Goal: Communication & Community: Answer question/provide support

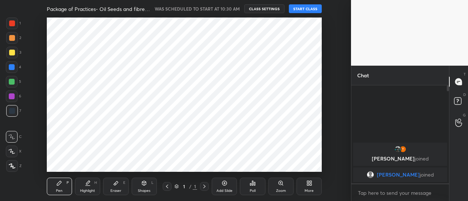
scroll to position [36374, 36208]
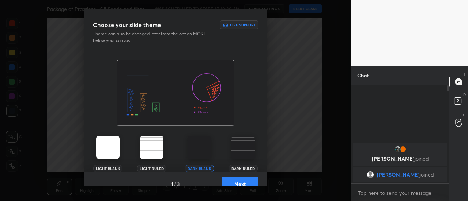
click at [243, 186] on button "Next" at bounding box center [239, 184] width 37 height 15
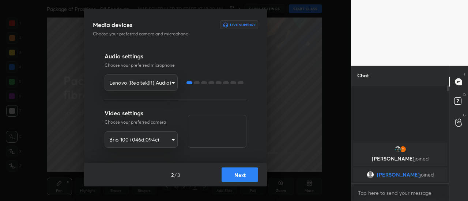
click at [250, 176] on button "Next" at bounding box center [239, 175] width 37 height 15
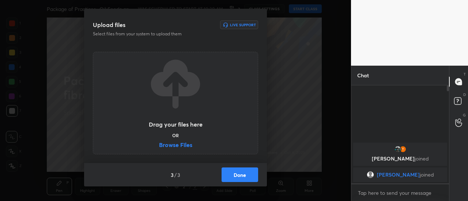
click at [250, 176] on button "Done" at bounding box center [239, 175] width 37 height 15
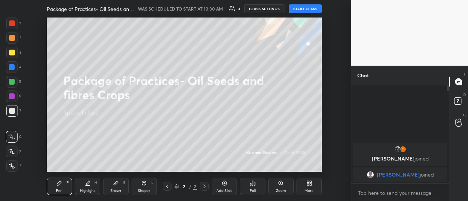
click at [312, 8] on button "START CLASS" at bounding box center [305, 8] width 33 height 9
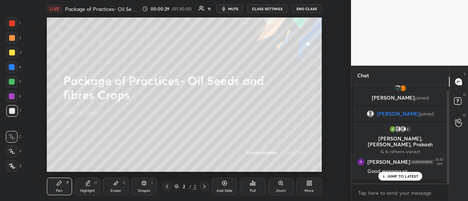
scroll to position [31, 0]
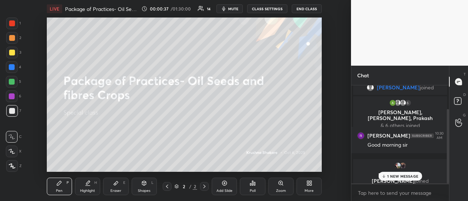
drag, startPoint x: 389, startPoint y: 177, endPoint x: 385, endPoint y: 178, distance: 4.0
click at [389, 177] on p "1 NEW MESSAGE" at bounding box center [402, 176] width 31 height 4
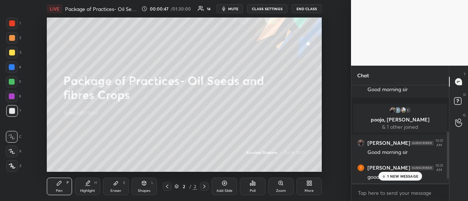
scroll to position [112, 0]
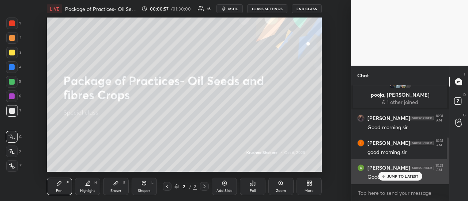
click at [395, 177] on p "JUMP TO LATEST" at bounding box center [402, 176] width 31 height 4
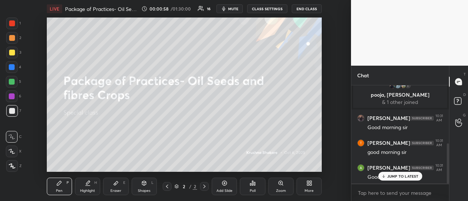
scroll to position [142, 0]
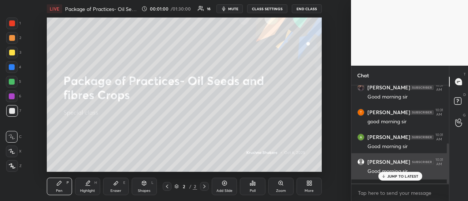
drag, startPoint x: 394, startPoint y: 175, endPoint x: 386, endPoint y: 175, distance: 7.3
click at [393, 175] on p "JUMP TO LATEST" at bounding box center [402, 176] width 31 height 4
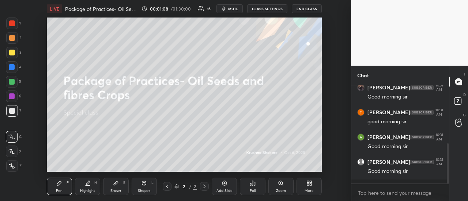
scroll to position [173, 0]
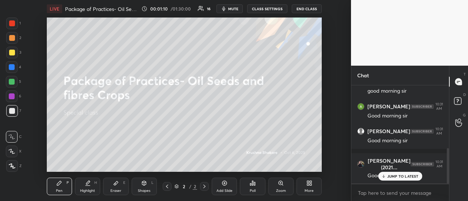
click at [398, 177] on p "JUMP TO LATEST" at bounding box center [402, 176] width 31 height 4
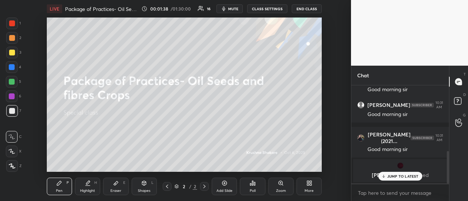
click at [387, 176] on p "JUMP TO LATEST" at bounding box center [402, 176] width 31 height 4
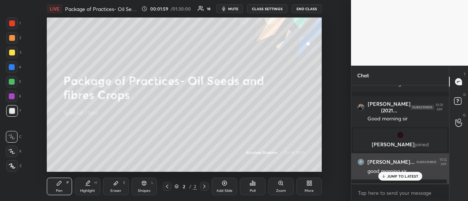
drag, startPoint x: 390, startPoint y: 176, endPoint x: 386, endPoint y: 177, distance: 4.1
click at [390, 177] on p "JUMP TO LATEST" at bounding box center [402, 176] width 31 height 4
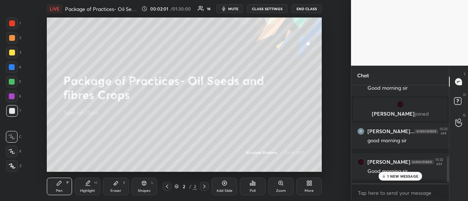
scroll to position [292, 0]
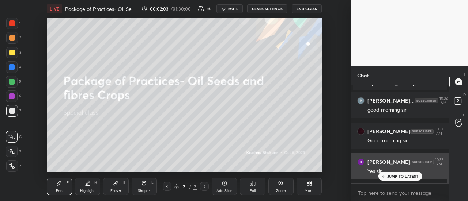
click at [392, 176] on p "JUMP TO LATEST" at bounding box center [402, 176] width 31 height 4
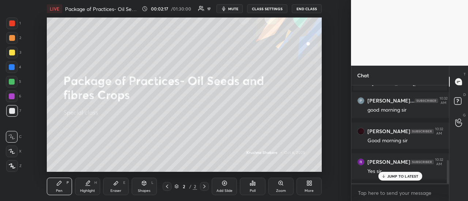
scroll to position [318, 0]
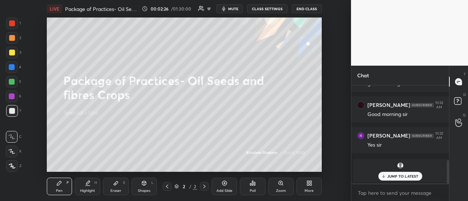
click at [308, 187] on div "More" at bounding box center [308, 187] width 25 height 18
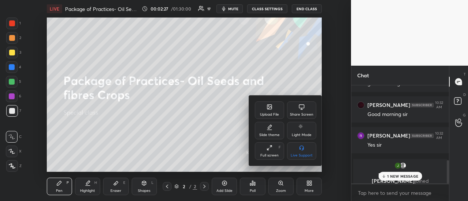
click at [269, 108] on icon at bounding box center [269, 108] width 4 height 3
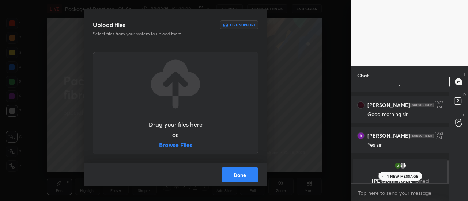
click at [183, 143] on label "Browse Files" at bounding box center [175, 146] width 33 height 8
click at [159, 143] on input "Browse Files" at bounding box center [159, 146] width 0 height 8
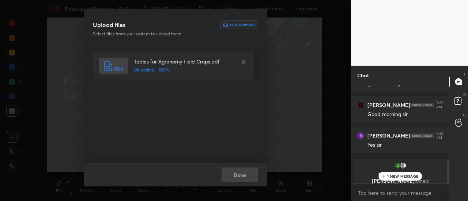
scroll to position [347, 0]
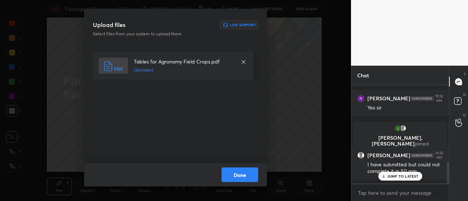
click at [243, 173] on button "Done" at bounding box center [239, 175] width 37 height 15
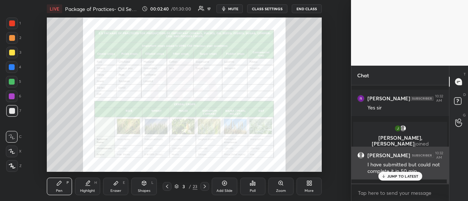
drag, startPoint x: 397, startPoint y: 177, endPoint x: 391, endPoint y: 177, distance: 6.6
click at [397, 177] on p "JUMP TO LATEST" at bounding box center [402, 176] width 31 height 4
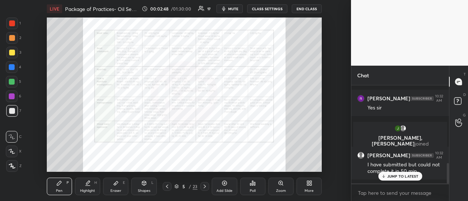
scroll to position [378, 0]
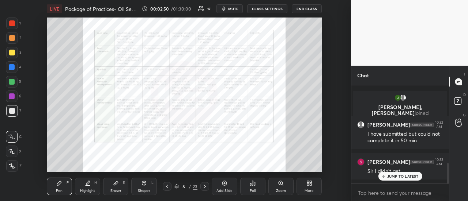
click at [395, 174] on div "JUMP TO LATEST" at bounding box center [400, 176] width 44 height 9
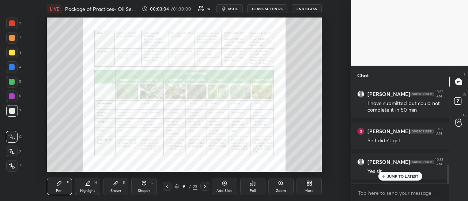
scroll to position [439, 0]
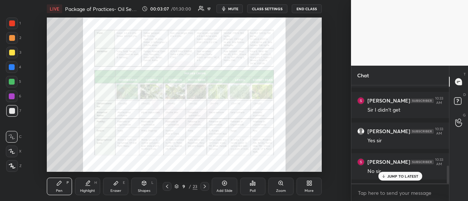
click at [386, 179] on div "JUMP TO LATEST" at bounding box center [400, 176] width 44 height 9
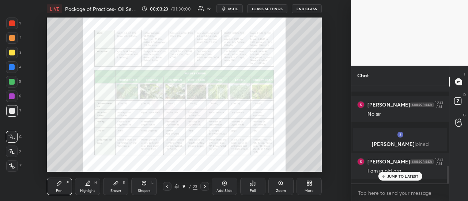
scroll to position [453, 0]
click at [384, 176] on icon at bounding box center [383, 176] width 5 height 4
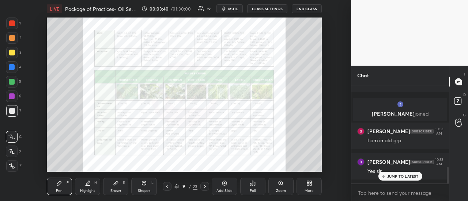
scroll to position [510, 0]
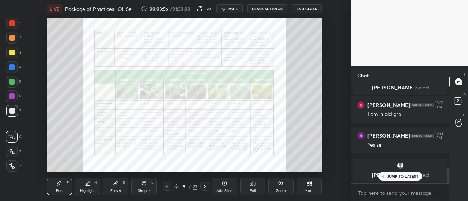
click at [389, 176] on p "JUMP TO LATEST" at bounding box center [402, 176] width 31 height 4
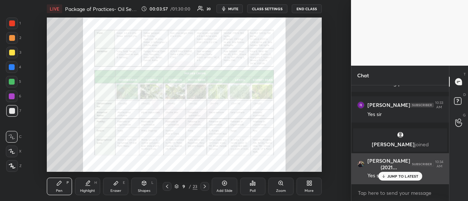
click at [385, 176] on div "JUMP TO LATEST" at bounding box center [400, 176] width 44 height 9
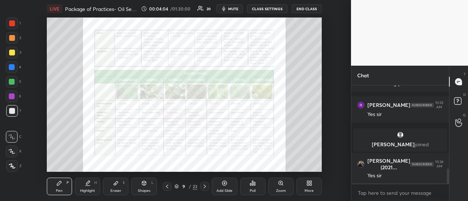
click at [321, 137] on div "Setting up your live class Poll for secs No correct answer Start poll" at bounding box center [183, 95] width 321 height 155
click at [324, 132] on div "Setting up your live class Poll for secs No correct answer Start poll" at bounding box center [183, 95] width 321 height 155
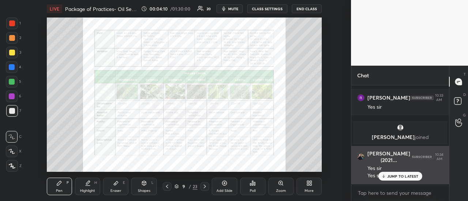
click at [387, 177] on div "JUMP TO LATEST" at bounding box center [400, 176] width 44 height 9
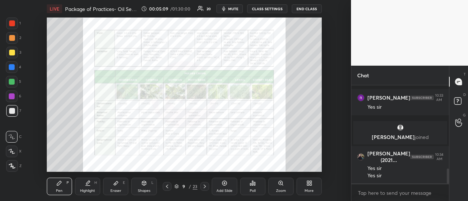
click at [203, 189] on icon at bounding box center [205, 187] width 6 height 6
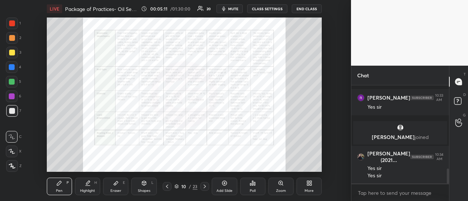
click at [203, 187] on icon at bounding box center [205, 187] width 6 height 6
click at [205, 185] on icon at bounding box center [205, 187] width 6 height 6
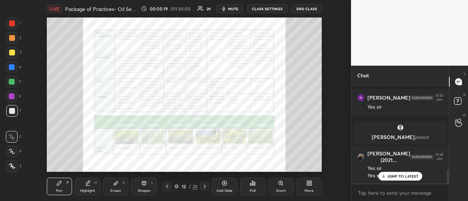
scroll to position [579, 0]
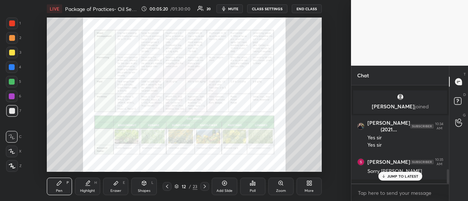
click at [12, 22] on div at bounding box center [12, 23] width 6 height 6
click at [391, 175] on p "JUMP TO LATEST" at bounding box center [402, 176] width 31 height 4
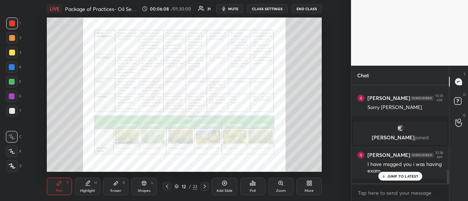
scroll to position [584, 0]
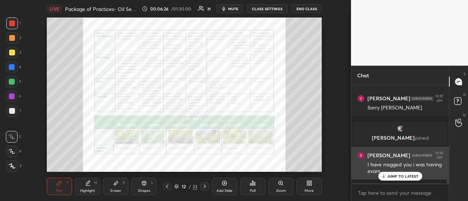
click at [393, 176] on p "JUMP TO LATEST" at bounding box center [402, 176] width 31 height 4
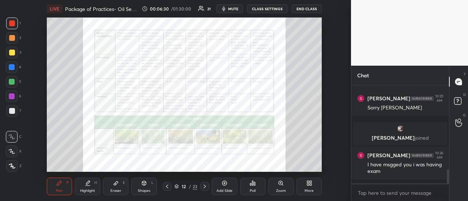
click at [324, 102] on div "Setting up your live class Poll for secs No correct answer Start poll" at bounding box center [183, 95] width 321 height 155
click at [323, 110] on div "Setting up your live class Poll for secs No correct answer Start poll" at bounding box center [183, 95] width 321 height 155
click at [14, 97] on div at bounding box center [12, 97] width 6 height 6
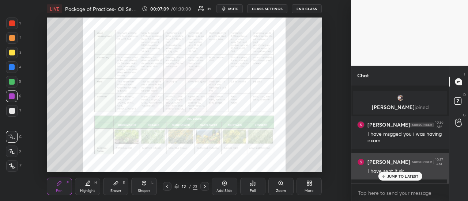
drag, startPoint x: 389, startPoint y: 176, endPoint x: 370, endPoint y: 179, distance: 19.1
click at [389, 177] on p "JUMP TO LATEST" at bounding box center [402, 176] width 31 height 4
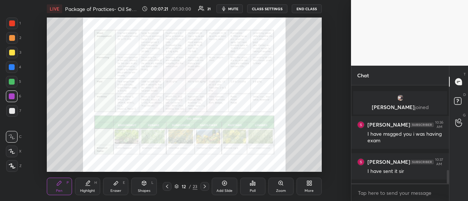
click at [12, 109] on div at bounding box center [12, 111] width 6 height 6
click at [11, 53] on div at bounding box center [12, 53] width 6 height 6
click at [11, 41] on div at bounding box center [12, 38] width 6 height 6
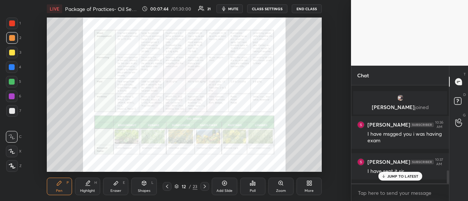
scroll to position [645, 0]
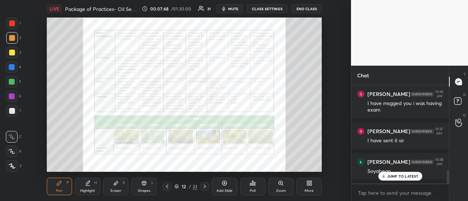
drag, startPoint x: 14, startPoint y: 23, endPoint x: 13, endPoint y: 41, distance: 18.3
click at [14, 23] on div at bounding box center [12, 23] width 6 height 6
click at [203, 186] on icon at bounding box center [205, 187] width 6 height 6
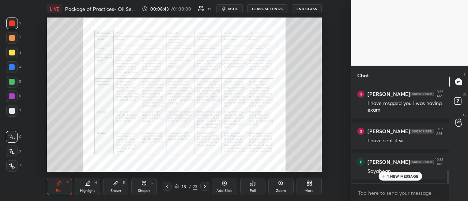
scroll to position [671, 0]
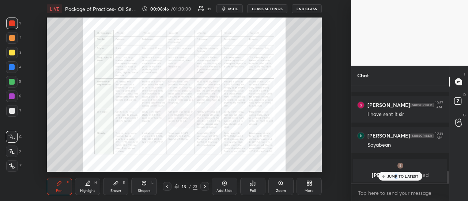
click at [395, 176] on p "JUMP TO LATEST" at bounding box center [402, 176] width 31 height 4
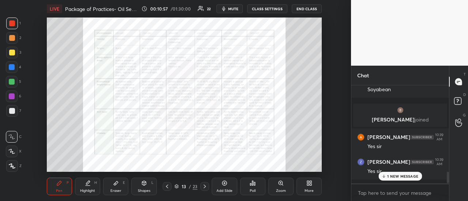
scroll to position [778, 0]
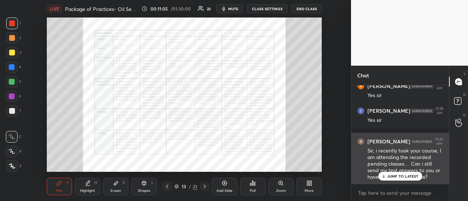
drag, startPoint x: 390, startPoint y: 177, endPoint x: 383, endPoint y: 178, distance: 7.7
click at [391, 177] on p "JUMP TO LATEST" at bounding box center [402, 176] width 31 height 4
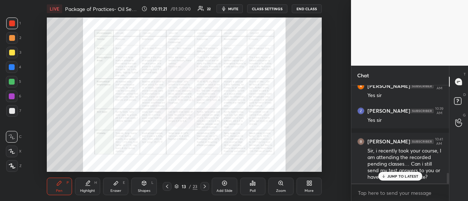
scroll to position [809, 0]
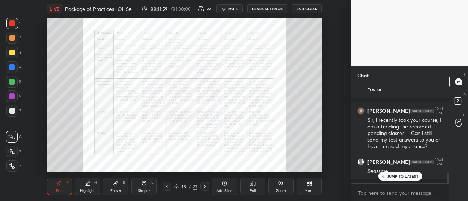
click at [205, 184] on icon at bounding box center [205, 187] width 6 height 6
drag, startPoint x: 225, startPoint y: 184, endPoint x: 219, endPoint y: 185, distance: 5.6
click at [225, 186] on icon at bounding box center [224, 183] width 6 height 6
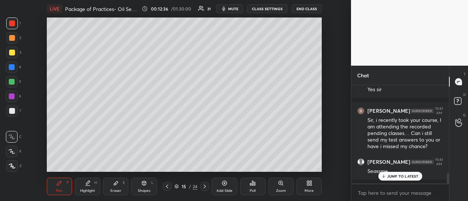
drag, startPoint x: 12, startPoint y: 81, endPoint x: 28, endPoint y: 84, distance: 17.1
click at [12, 80] on div at bounding box center [12, 82] width 6 height 6
drag, startPoint x: 14, startPoint y: 34, endPoint x: 23, endPoint y: 54, distance: 22.1
click at [16, 36] on div at bounding box center [12, 38] width 12 height 12
drag, startPoint x: 13, startPoint y: 81, endPoint x: 35, endPoint y: 82, distance: 22.7
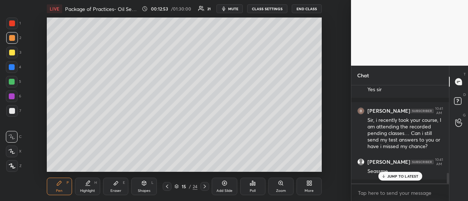
click at [16, 79] on div at bounding box center [12, 82] width 12 height 12
click at [13, 39] on div at bounding box center [12, 38] width 6 height 6
click at [167, 187] on icon at bounding box center [167, 187] width 6 height 6
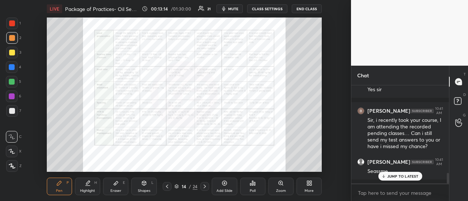
scroll to position [835, 0]
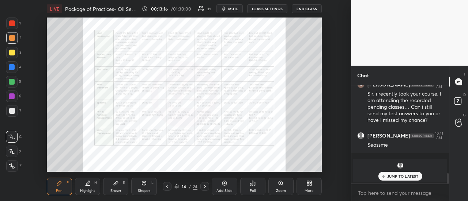
drag, startPoint x: 389, startPoint y: 176, endPoint x: 385, endPoint y: 178, distance: 4.0
click at [389, 176] on p "JUMP TO LATEST" at bounding box center [402, 176] width 31 height 4
click at [201, 185] on div at bounding box center [204, 186] width 9 height 9
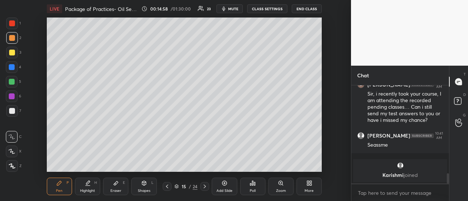
click at [203, 185] on icon at bounding box center [205, 187] width 6 height 6
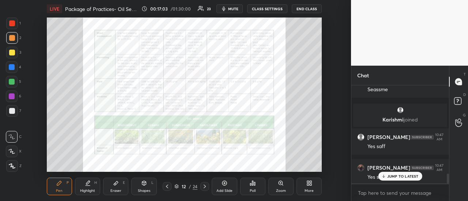
scroll to position [915, 0]
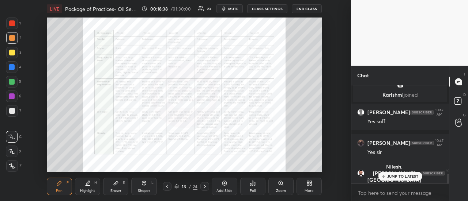
click at [391, 178] on p "JUMP TO LATEST" at bounding box center [402, 176] width 31 height 4
click at [204, 186] on icon at bounding box center [205, 187] width 6 height 6
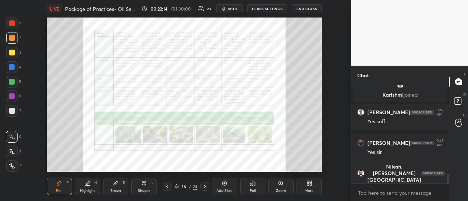
scroll to position [940, 0]
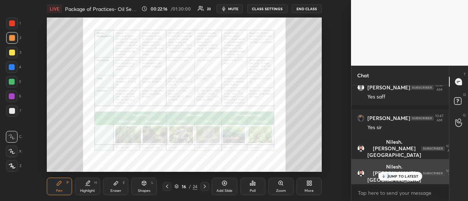
click at [388, 174] on div "JUMP TO LATEST" at bounding box center [400, 176] width 44 height 9
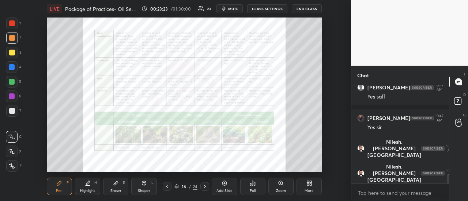
scroll to position [965, 0]
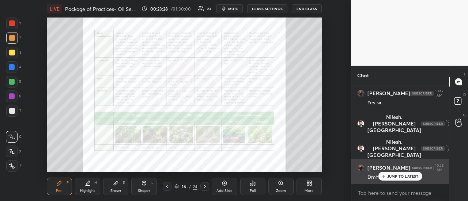
click at [390, 177] on p "JUMP TO LATEST" at bounding box center [402, 176] width 31 height 4
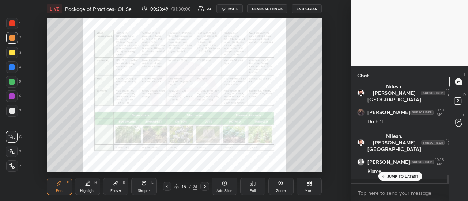
scroll to position [1059, 0]
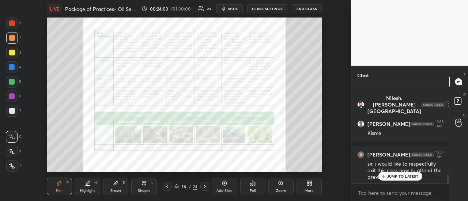
drag, startPoint x: 386, startPoint y: 176, endPoint x: 381, endPoint y: 176, distance: 5.1
click at [385, 176] on div "JUMP TO LATEST" at bounding box center [400, 176] width 44 height 9
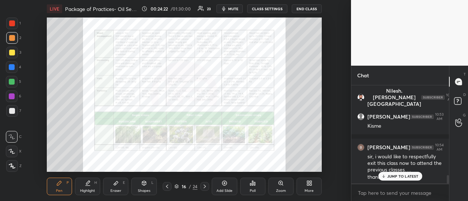
click at [203, 187] on icon at bounding box center [205, 187] width 6 height 6
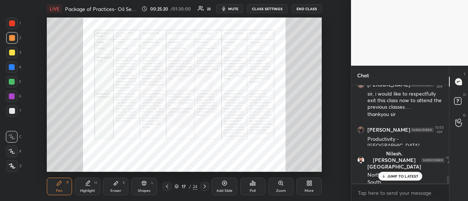
scroll to position [1136, 0]
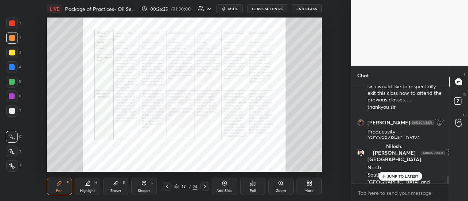
click at [202, 187] on icon at bounding box center [205, 187] width 6 height 6
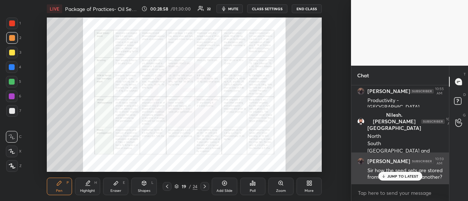
drag, startPoint x: 403, startPoint y: 175, endPoint x: 397, endPoint y: 175, distance: 5.9
click at [403, 175] on p "JUMP TO LATEST" at bounding box center [402, 176] width 31 height 4
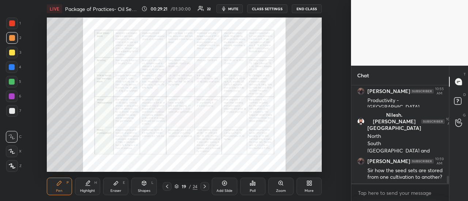
scroll to position [1198, 0]
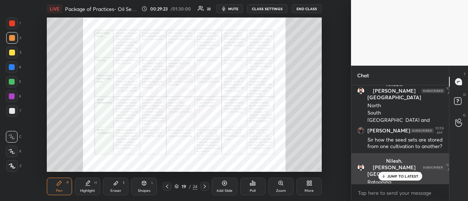
click at [385, 178] on div "JUMP TO LATEST" at bounding box center [400, 176] width 44 height 9
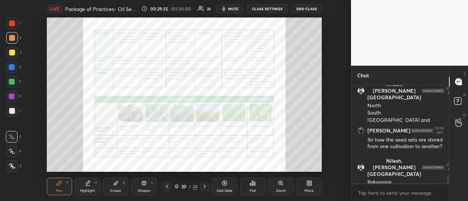
scroll to position [1223, 0]
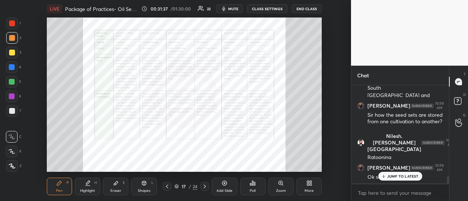
click at [202, 189] on icon at bounding box center [205, 187] width 6 height 6
click at [205, 181] on div "Pen P Highlight H Eraser E Shapes L 18 / 24 Add Slide Poll Zoom More" at bounding box center [184, 186] width 275 height 29
click at [206, 183] on div at bounding box center [204, 186] width 9 height 9
click at [205, 187] on icon at bounding box center [205, 187] width 6 height 6
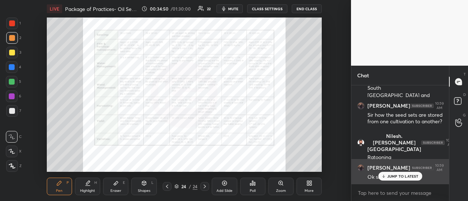
drag, startPoint x: 394, startPoint y: 176, endPoint x: 388, endPoint y: 177, distance: 5.6
click at [394, 177] on p "JUMP TO LATEST" at bounding box center [402, 176] width 31 height 4
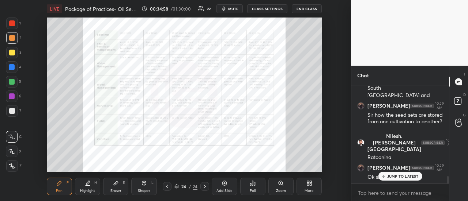
scroll to position [1254, 0]
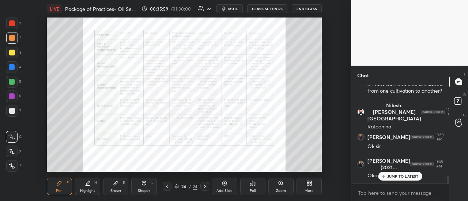
click at [390, 174] on p "JUMP TO LATEST" at bounding box center [402, 176] width 31 height 4
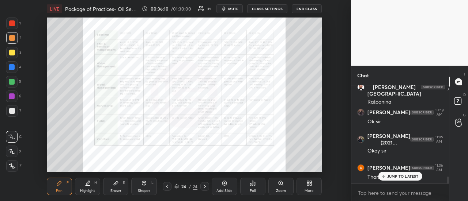
scroll to position [1309, 0]
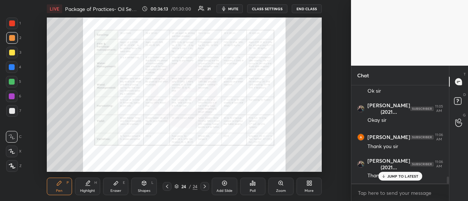
click at [390, 173] on div "JUMP TO LATEST" at bounding box center [400, 176] width 44 height 9
click at [306, 8] on button "END CLASS" at bounding box center [307, 8] width 30 height 9
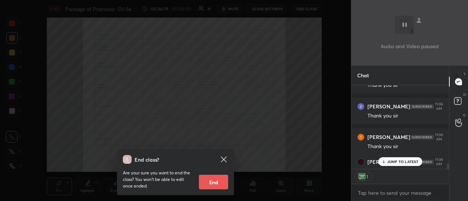
scroll to position [2, 2]
click at [205, 185] on button "End" at bounding box center [213, 182] width 29 height 15
type textarea "x"
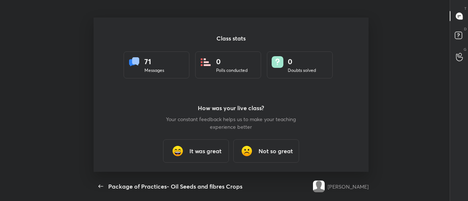
scroll to position [0, 0]
click at [181, 156] on img at bounding box center [177, 151] width 15 height 15
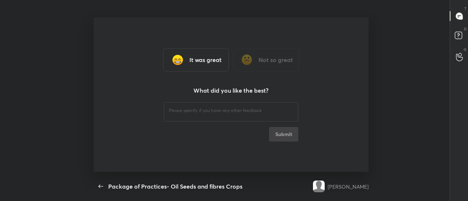
click at [206, 105] on div "​" at bounding box center [231, 111] width 134 height 20
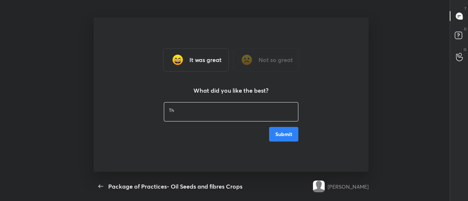
type textarea "Tha"
type textarea "x"
type textarea "Thanks"
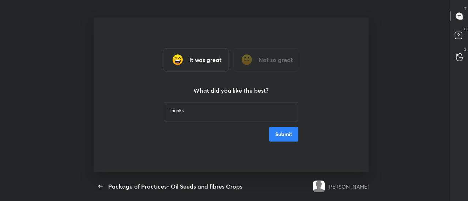
click at [282, 134] on button "Submit" at bounding box center [283, 134] width 29 height 15
